Goal: Information Seeking & Learning: Learn about a topic

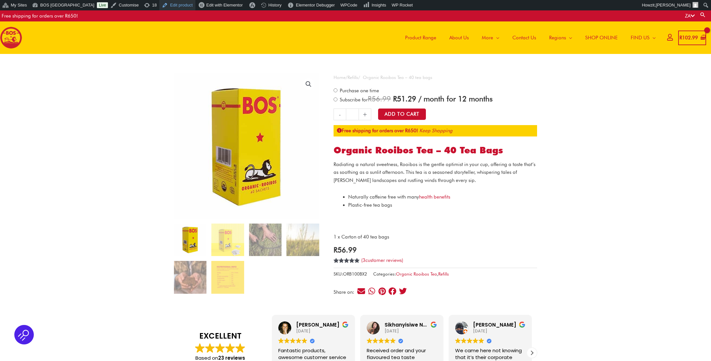
click at [166, 4] on link "Edit product" at bounding box center [177, 5] width 36 height 10
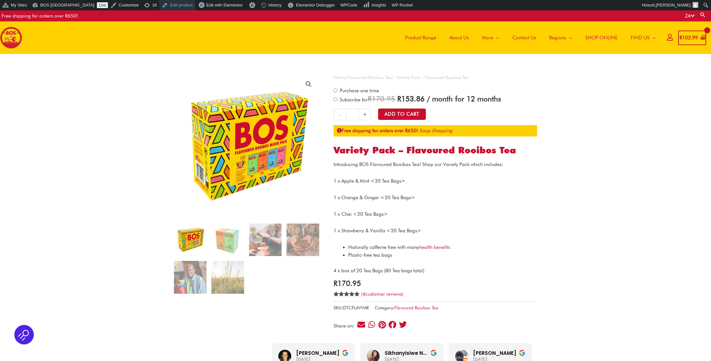
click at [159, 5] on link "Edit product" at bounding box center [177, 5] width 36 height 10
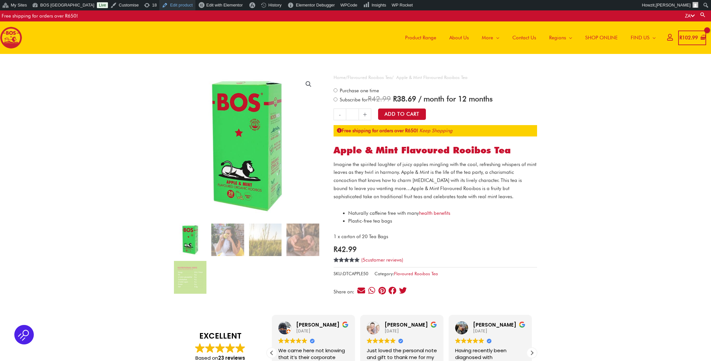
click at [161, 5] on link "Edit product" at bounding box center [177, 5] width 36 height 10
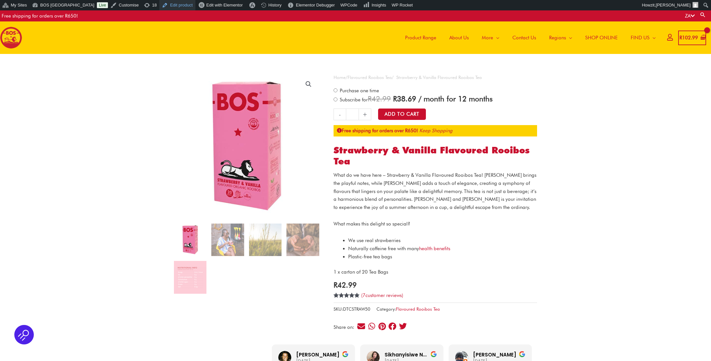
click at [159, 4] on link "Edit product" at bounding box center [177, 5] width 36 height 10
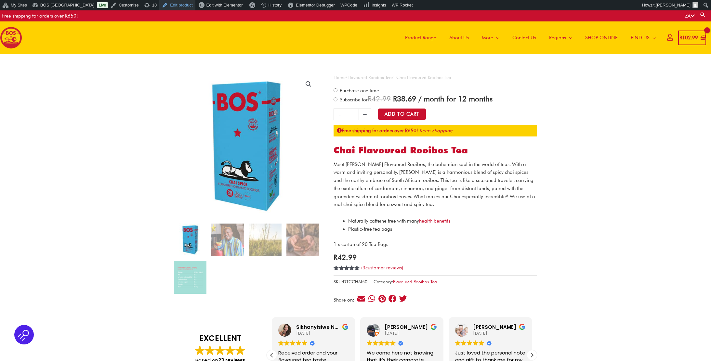
click at [159, 5] on link "Edit product" at bounding box center [177, 5] width 36 height 10
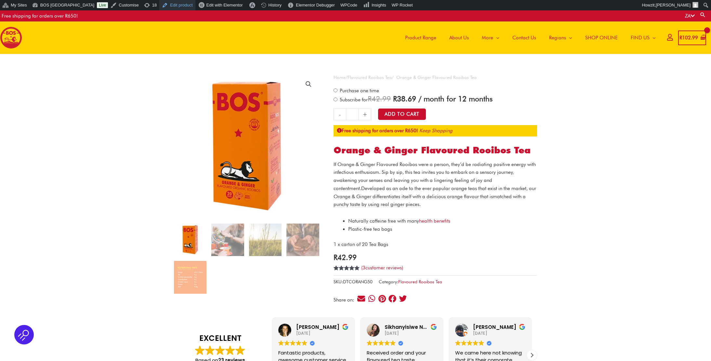
click at [159, 3] on link "Edit product" at bounding box center [177, 5] width 36 height 10
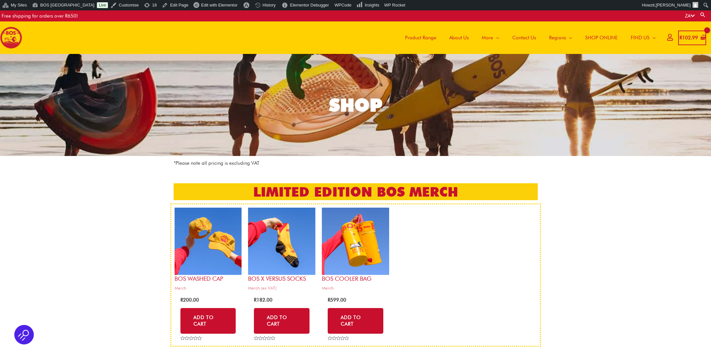
scroll to position [807, 0]
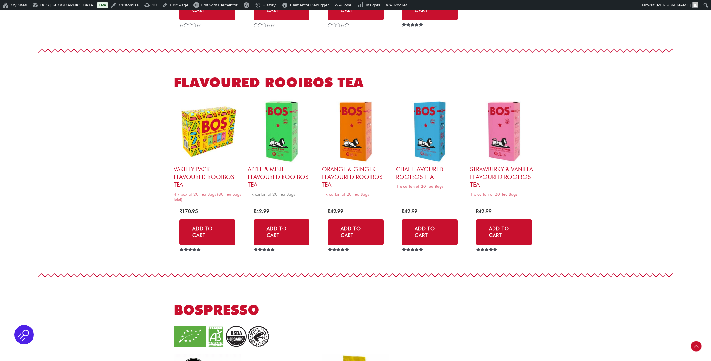
click at [284, 130] on img at bounding box center [282, 132] width 68 height 68
click at [357, 131] on img at bounding box center [356, 132] width 68 height 68
click at [425, 130] on img at bounding box center [430, 132] width 68 height 68
click at [504, 128] on img at bounding box center [504, 132] width 68 height 68
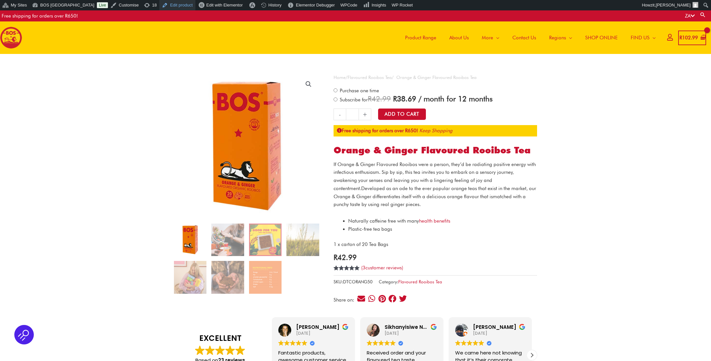
click at [168, 6] on link "Edit product" at bounding box center [177, 5] width 36 height 10
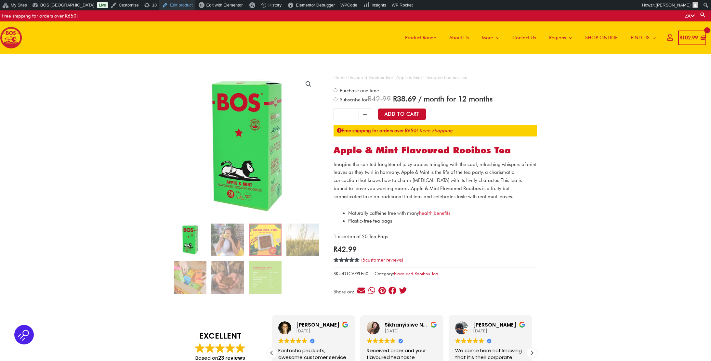
click at [168, 7] on link "Edit product" at bounding box center [177, 5] width 36 height 10
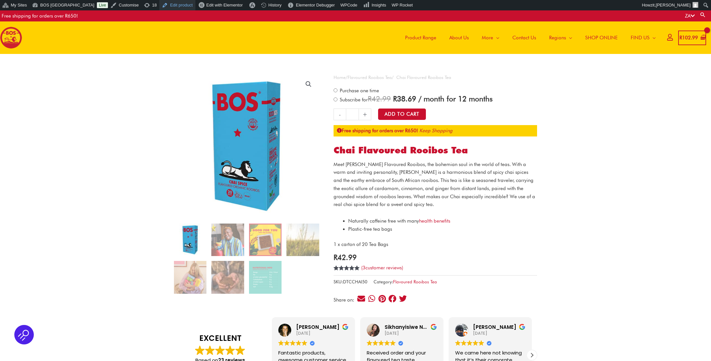
click at [165, 5] on link "Edit product" at bounding box center [177, 5] width 36 height 10
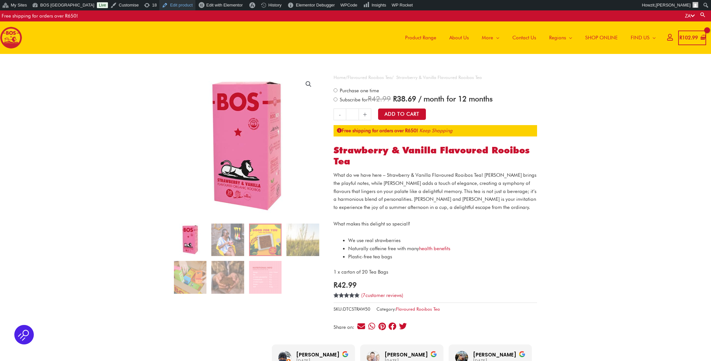
click at [171, 5] on link "Edit product" at bounding box center [177, 5] width 36 height 10
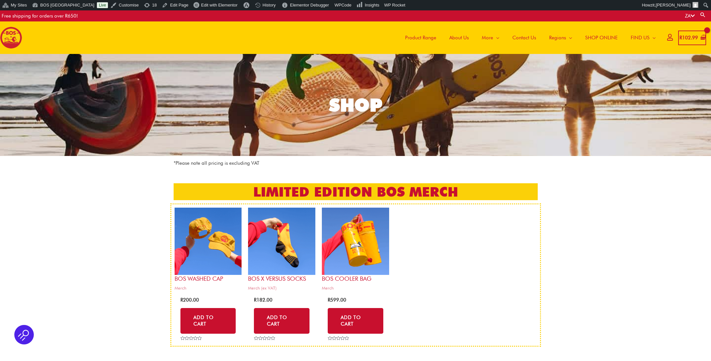
scroll to position [807, 0]
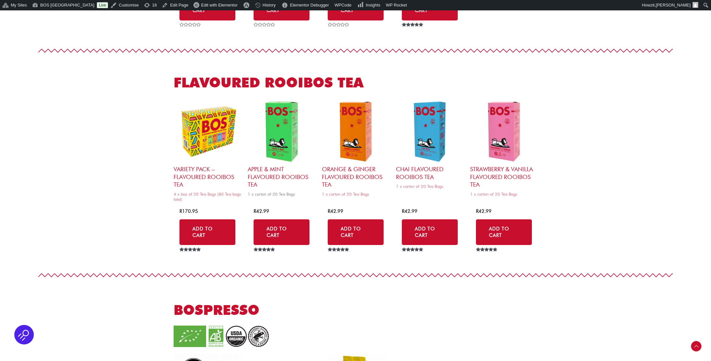
click at [300, 141] on img at bounding box center [282, 132] width 68 height 68
click at [512, 125] on img at bounding box center [504, 132] width 68 height 68
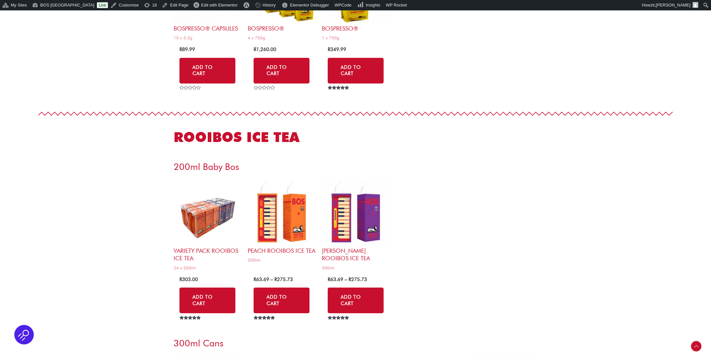
scroll to position [1212, 0]
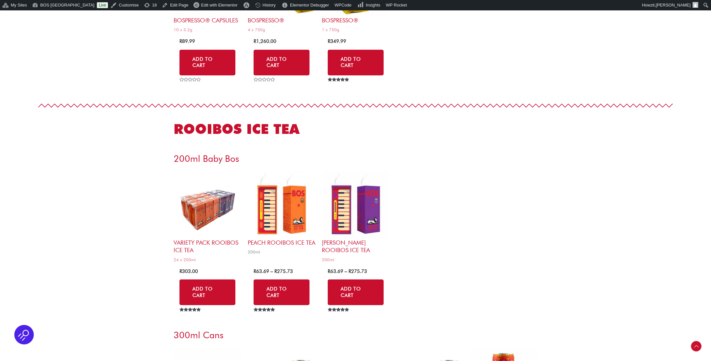
click at [281, 199] on img at bounding box center [282, 205] width 68 height 68
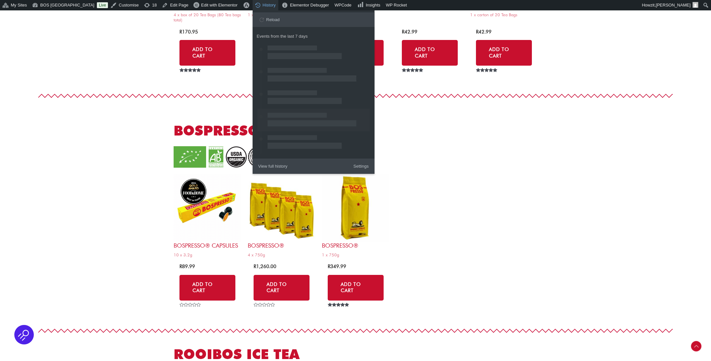
scroll to position [900, 0]
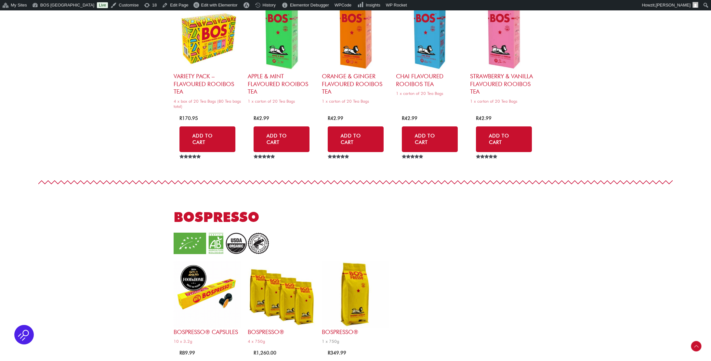
click at [353, 278] on img at bounding box center [356, 295] width 68 height 68
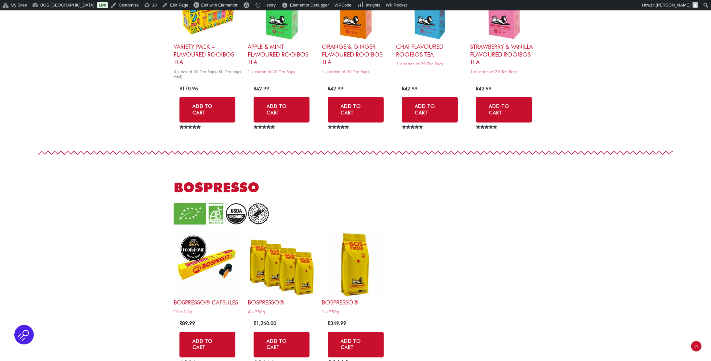
scroll to position [946, 0]
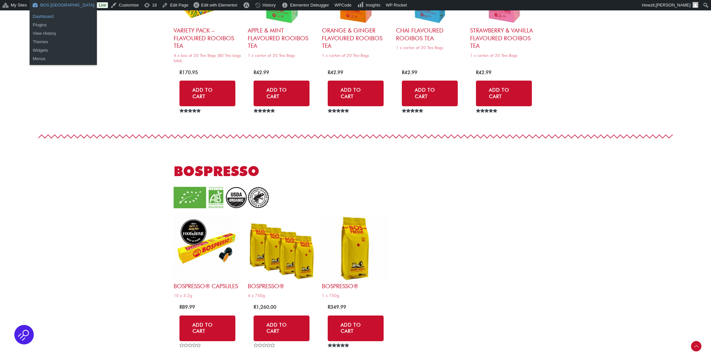
click at [45, 16] on link "Dashboard" at bounding box center [63, 16] width 67 height 8
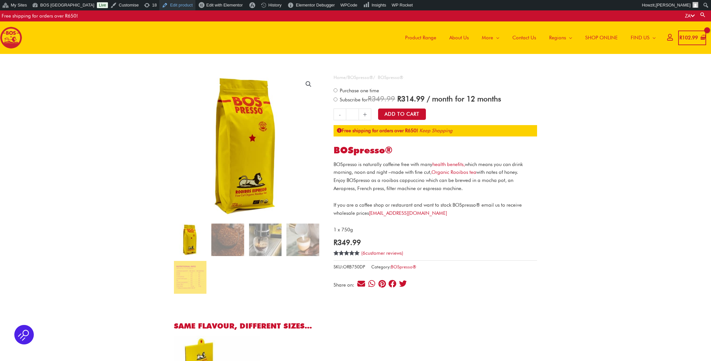
click at [159, 5] on link "Edit product" at bounding box center [177, 5] width 36 height 10
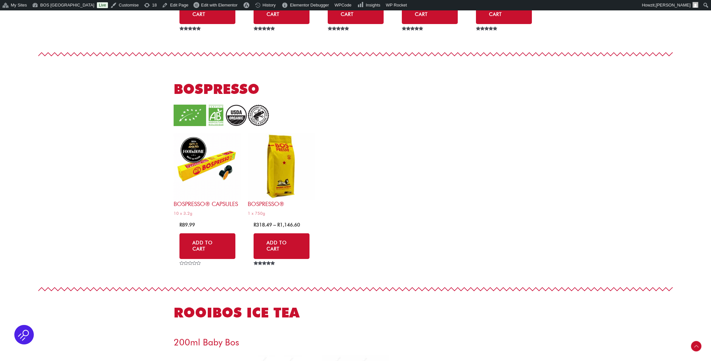
scroll to position [971, 0]
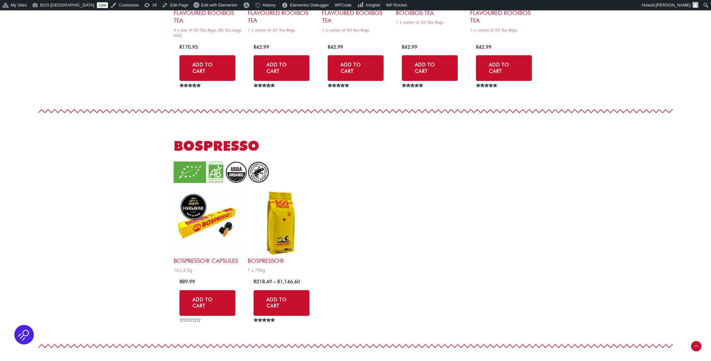
click at [280, 205] on img at bounding box center [282, 223] width 68 height 68
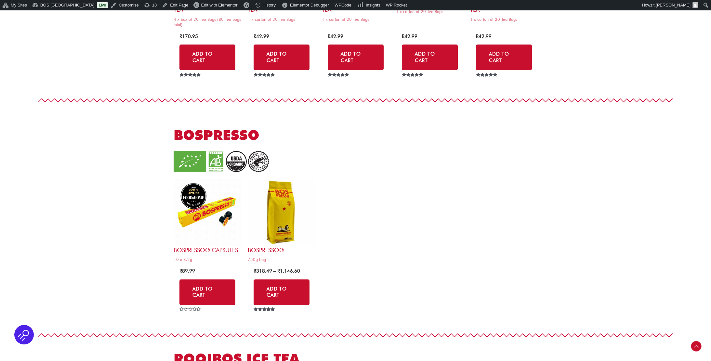
scroll to position [987, 0]
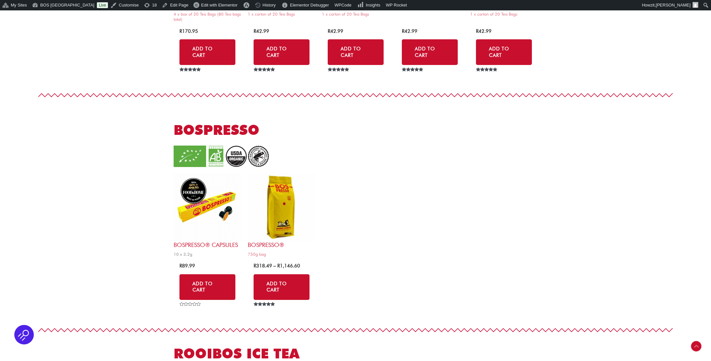
click at [225, 197] on img at bounding box center [208, 208] width 68 height 68
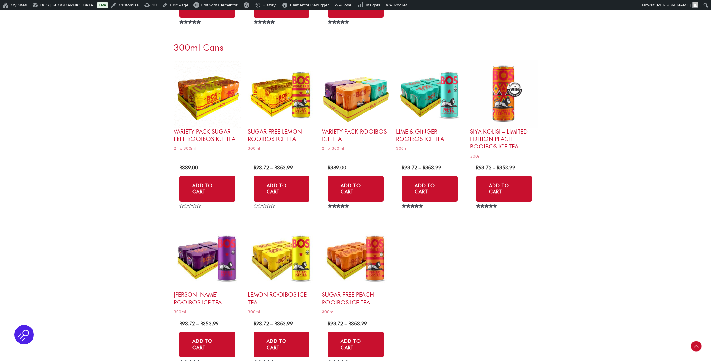
scroll to position [1466, 0]
